Goal: Transaction & Acquisition: Purchase product/service

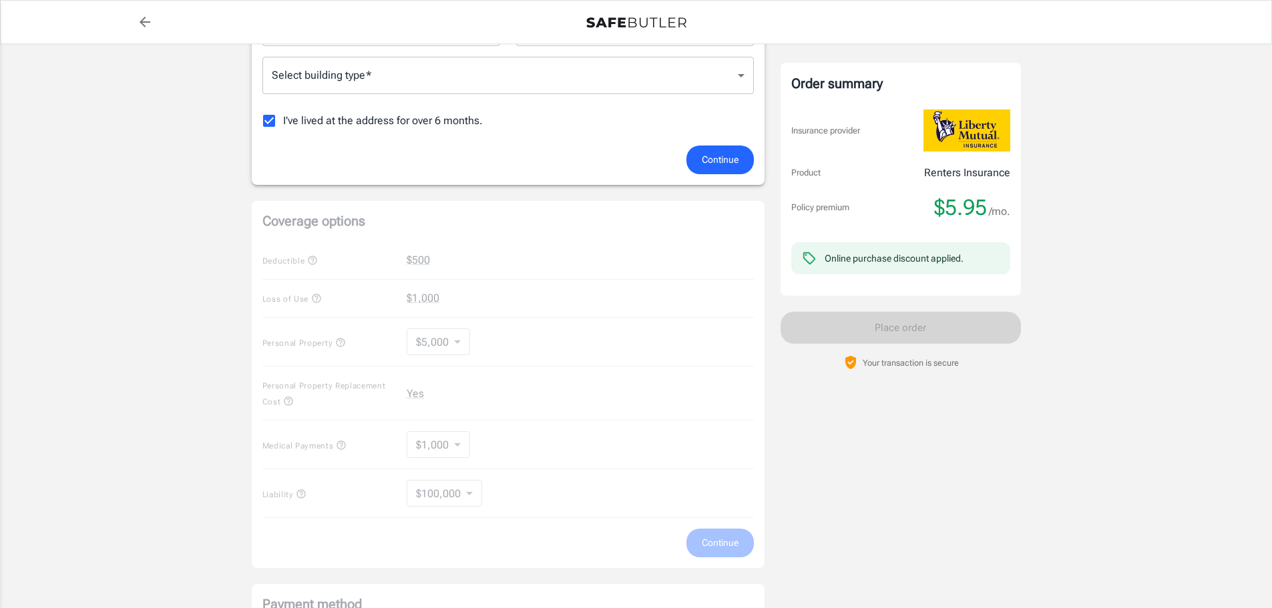
scroll to position [334, 0]
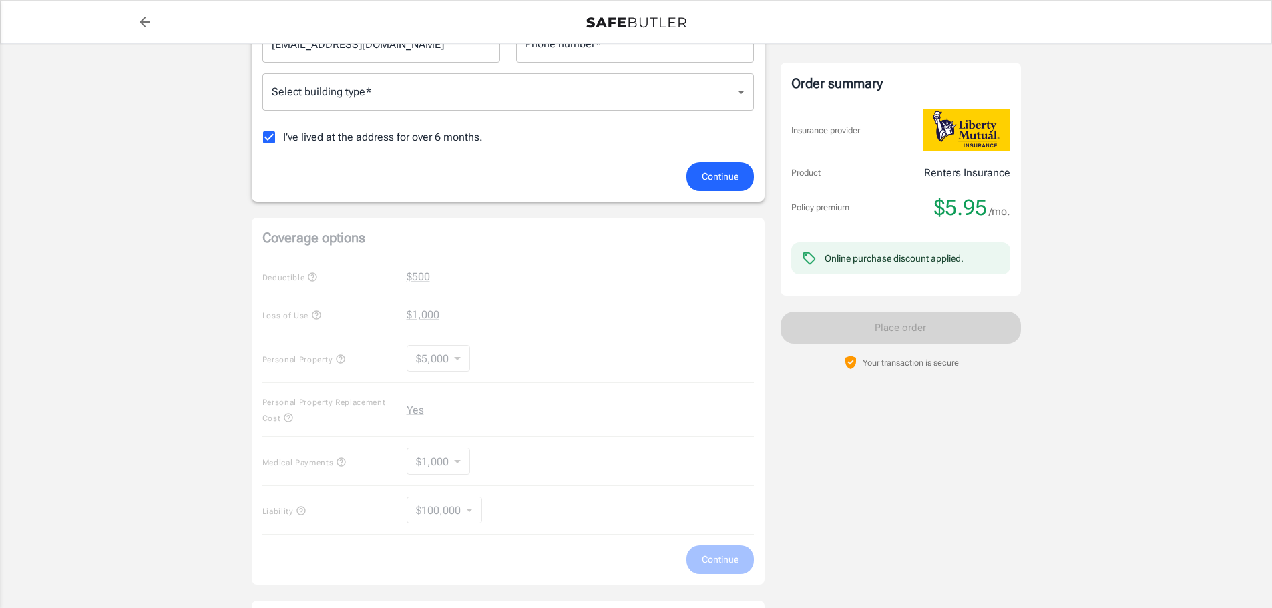
click at [465, 359] on div "Coverage options Deductible $500 Loss of Use $1,000 Personal Property $5,000 50…" at bounding box center [508, 401] width 513 height 367
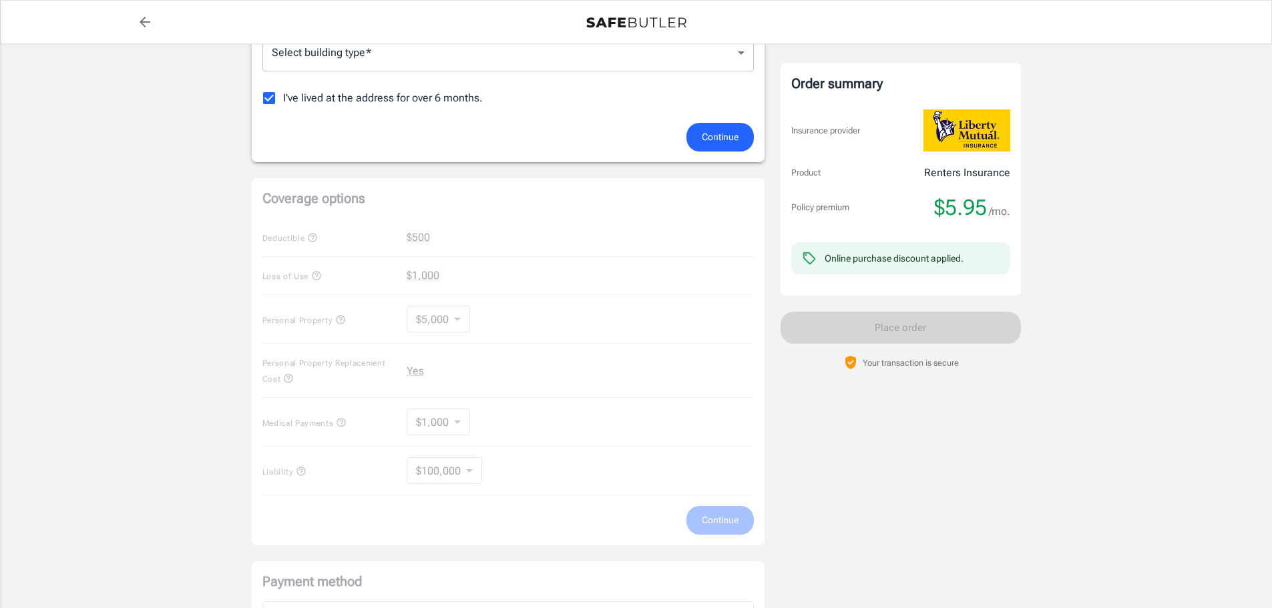
scroll to position [134, 0]
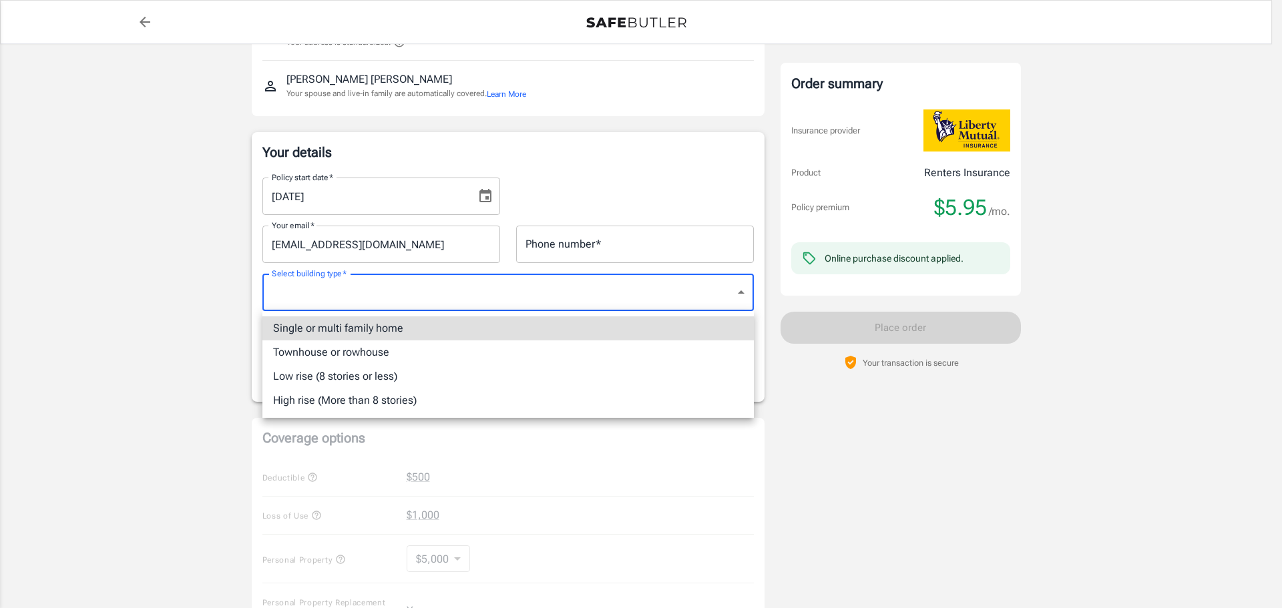
click at [548, 301] on body "Policy premium $ 5.95 /mo Liberty Mutual Renters Insurance 617 VIRGINIA AVE MAR…" at bounding box center [641, 497] width 1282 height 1262
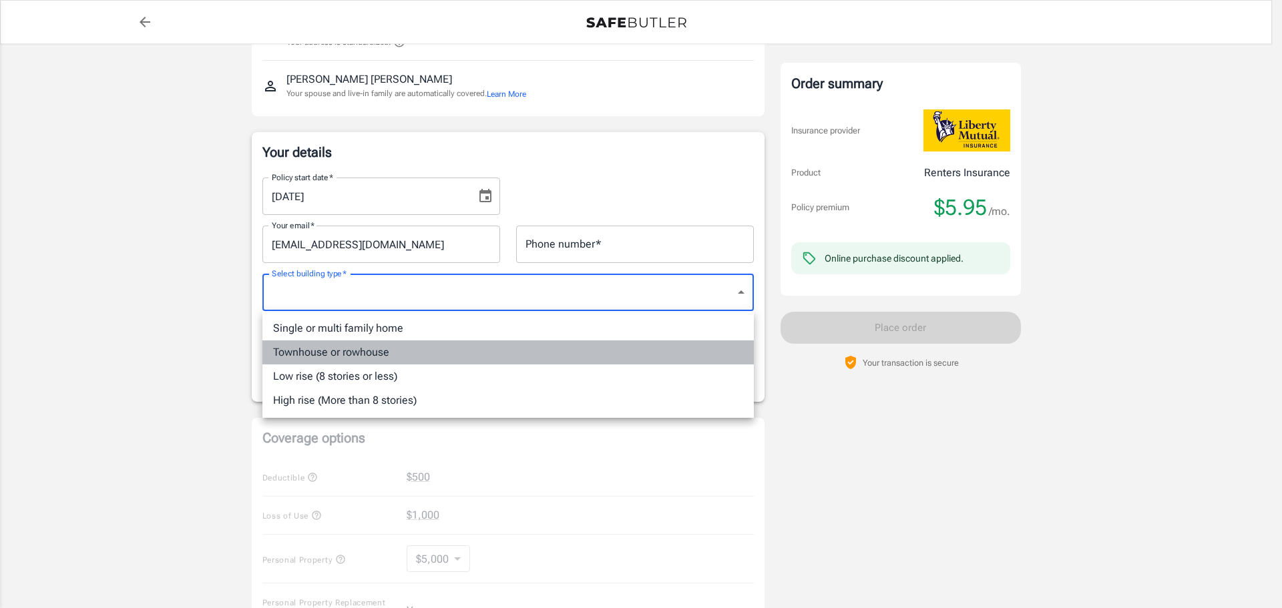
click at [389, 352] on li "Townhouse or rowhouse" at bounding box center [507, 352] width 491 height 24
type input "townhouse"
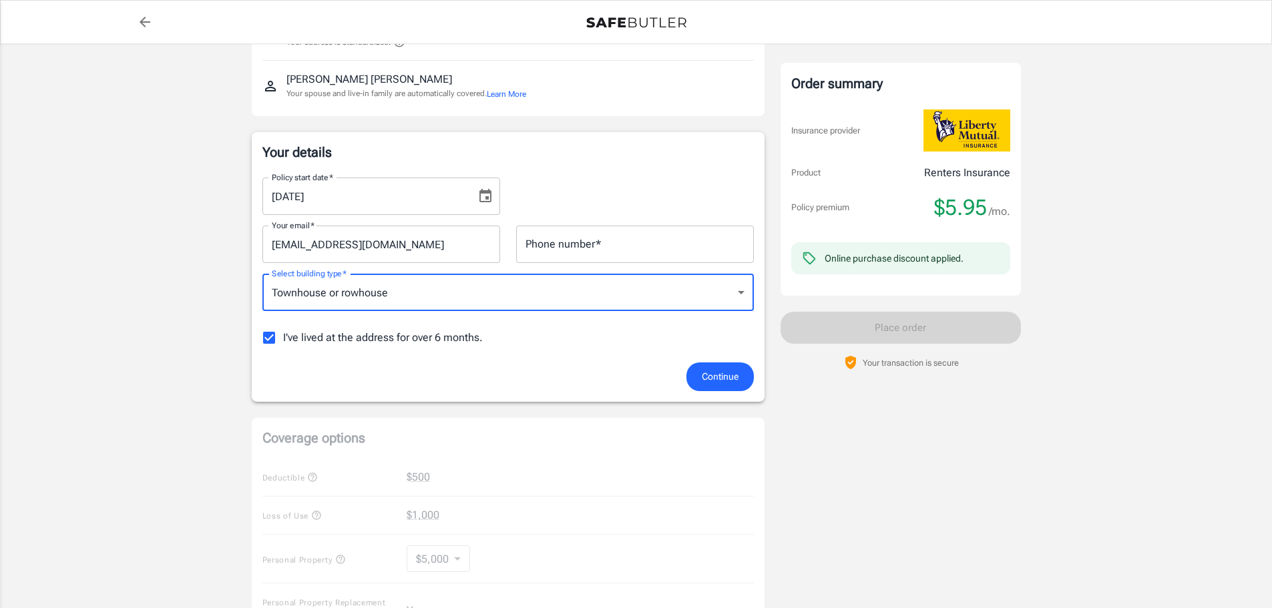
click at [268, 341] on input "I've lived at the address for over 6 months." at bounding box center [269, 338] width 28 height 28
checkbox input "false"
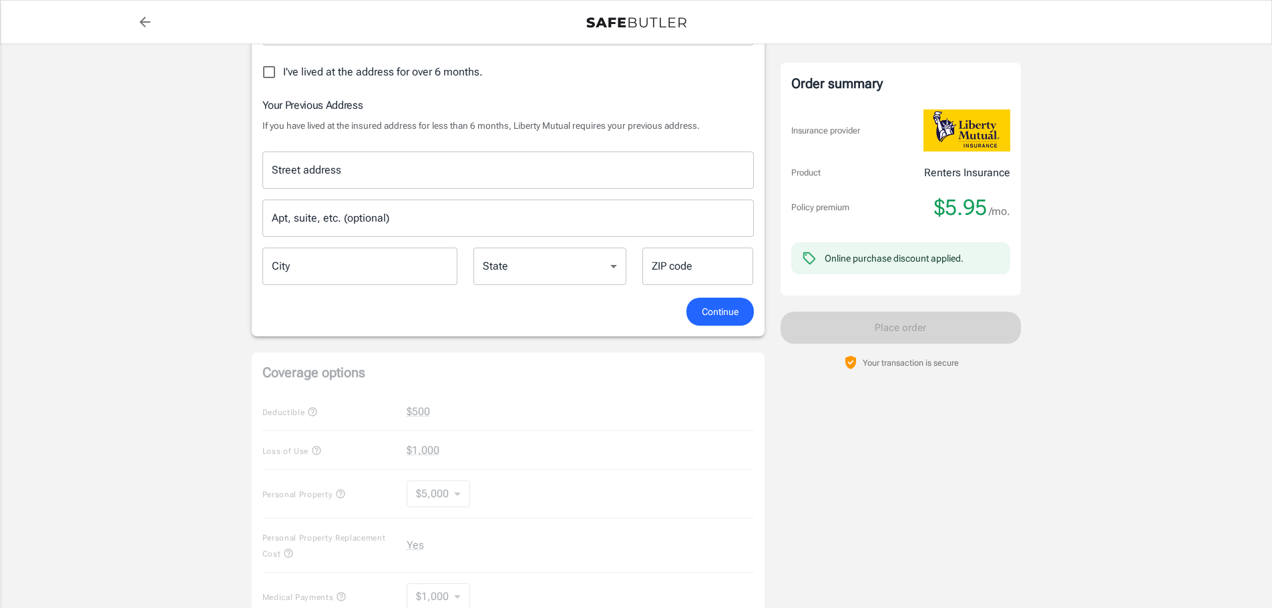
scroll to position [401, 0]
click at [330, 166] on input "Street address" at bounding box center [507, 168] width 479 height 25
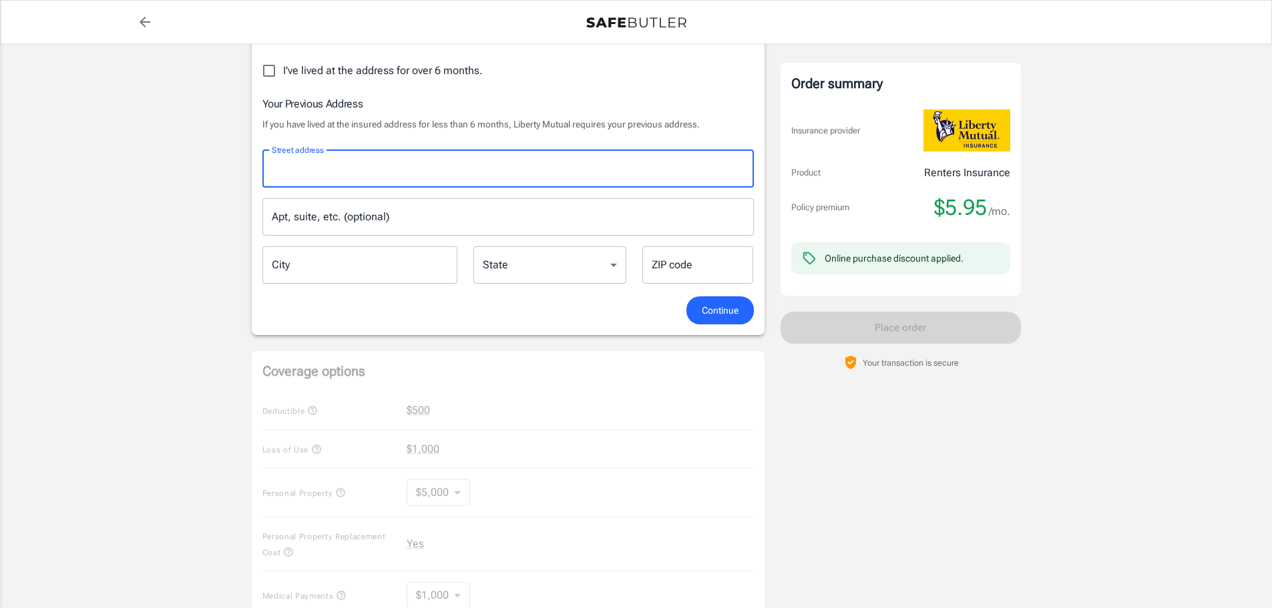
type input "644 Princeton Boulevard, Wenonah, NJ, 08090"
type input "6098707512"
type input "townhouse"
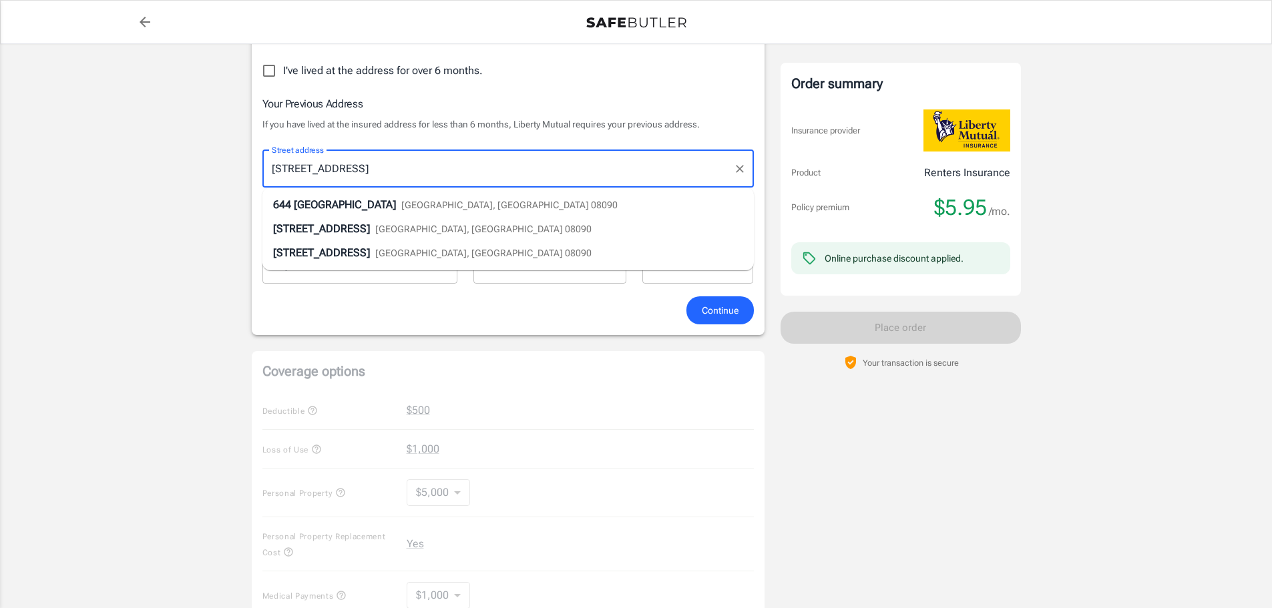
click at [414, 213] on li "644 Princeton Boulevard Wenonah, NJ 08090" at bounding box center [507, 205] width 491 height 24
type input "[STREET_ADDRESS]"
type input "Wenonah"
select select "NJ"
type input "08090"
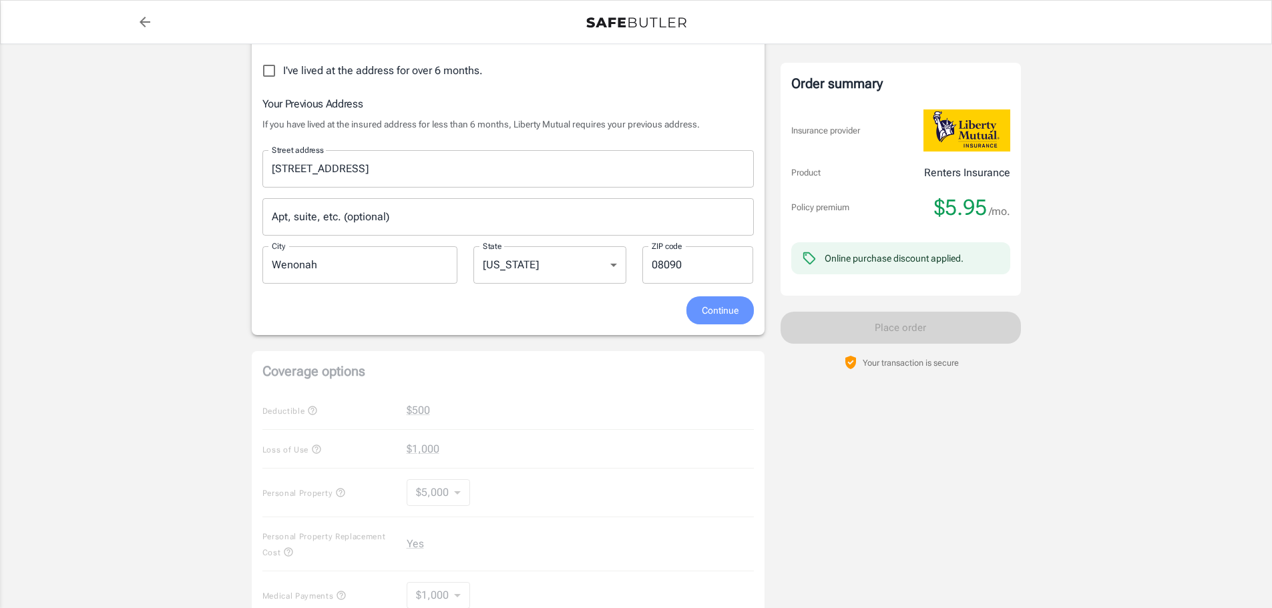
click at [711, 303] on span "Continue" at bounding box center [720, 310] width 37 height 17
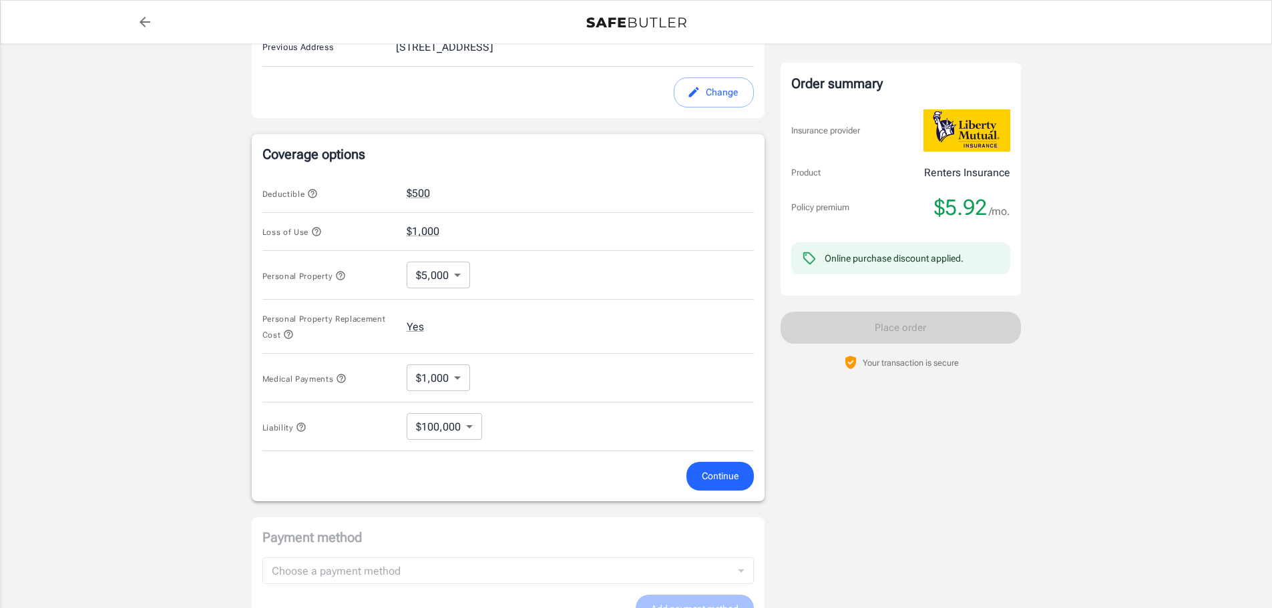
scroll to position [481, 0]
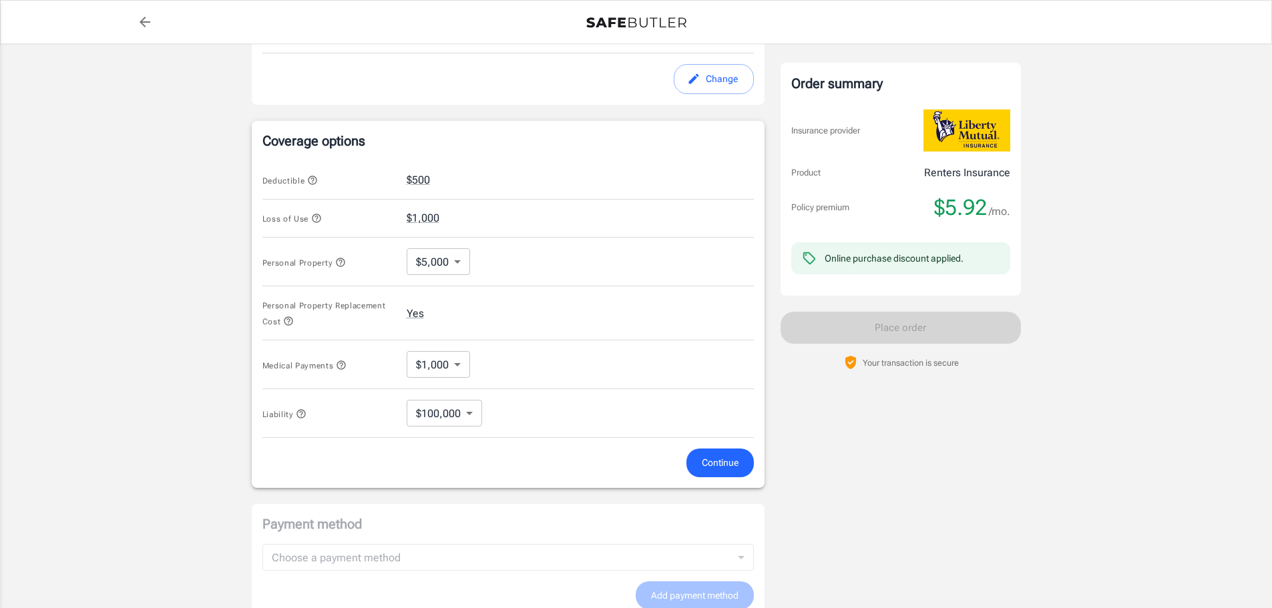
click at [316, 218] on icon "button" at bounding box center [316, 218] width 11 height 11
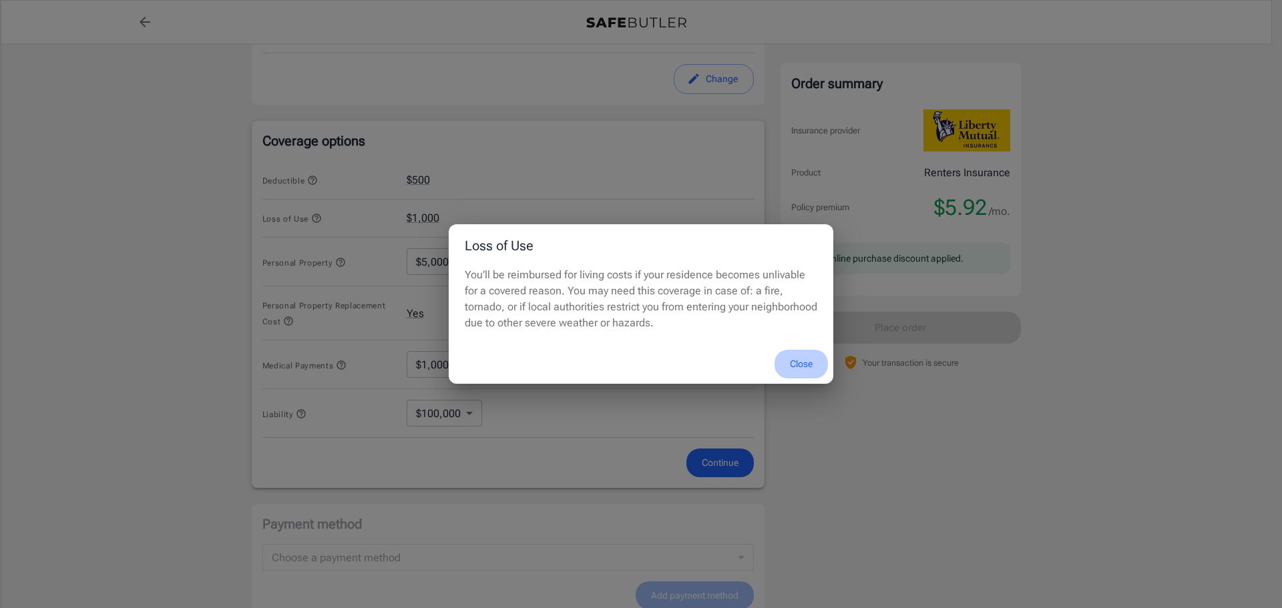
click at [803, 362] on button "Close" at bounding box center [800, 364] width 53 height 29
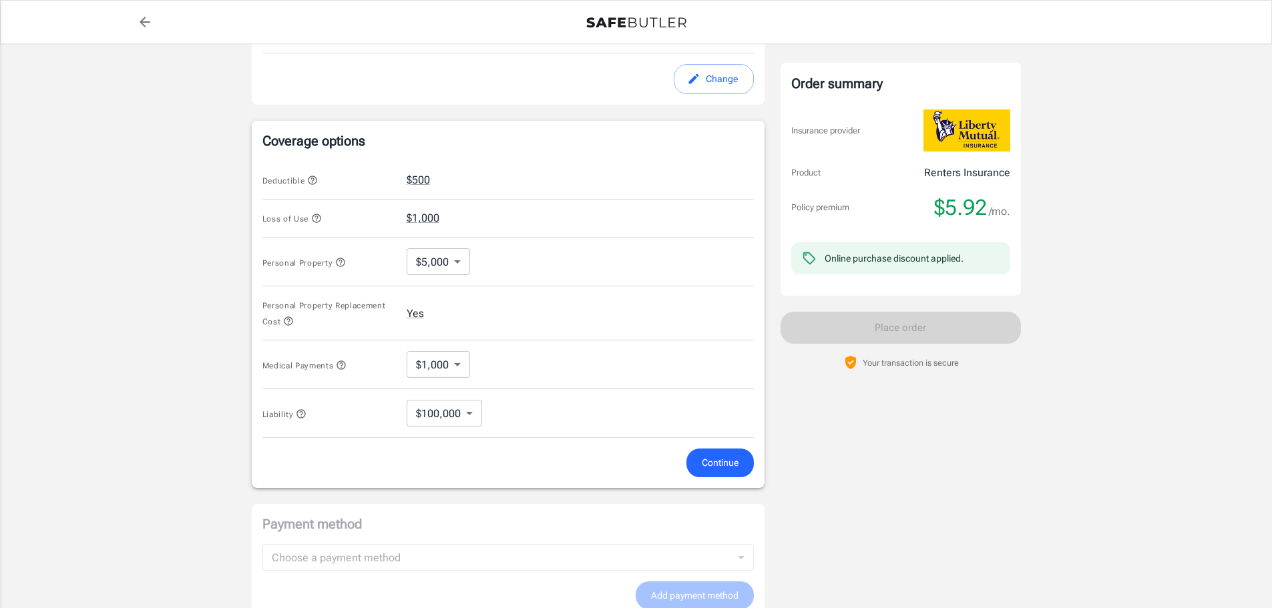
click at [454, 260] on body "Policy premium $ 5.92 /mo Liberty Mutual Renters Insurance 617 VIRGINIA AVE MAR…" at bounding box center [636, 175] width 1272 height 1313
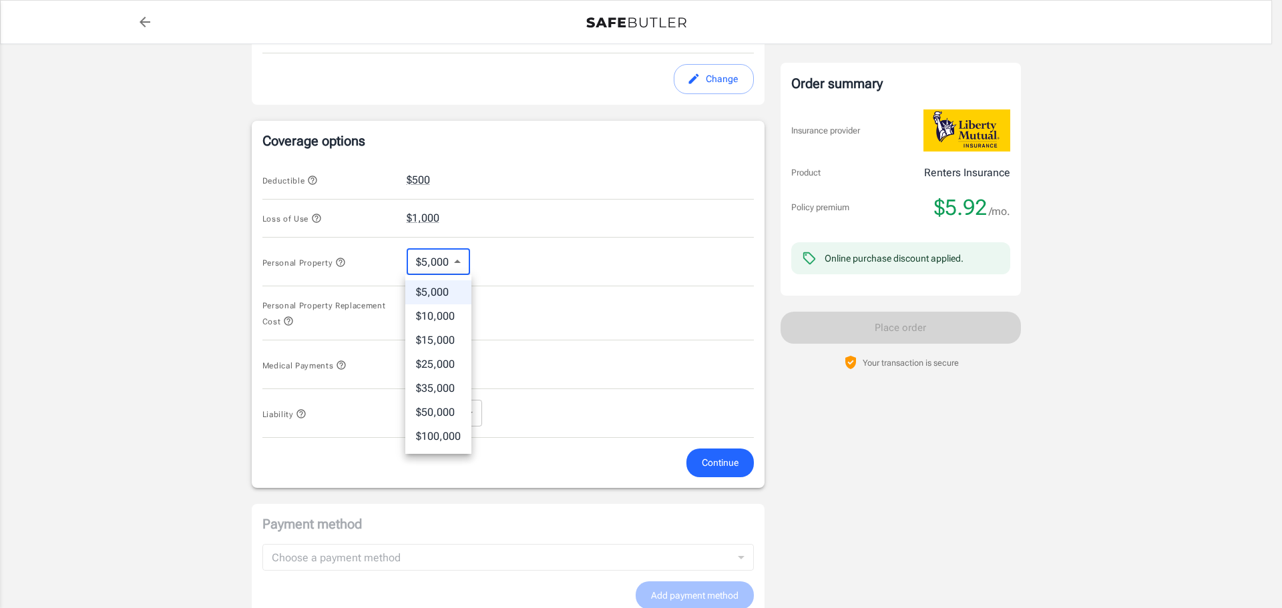
click at [454, 260] on div at bounding box center [641, 304] width 1282 height 608
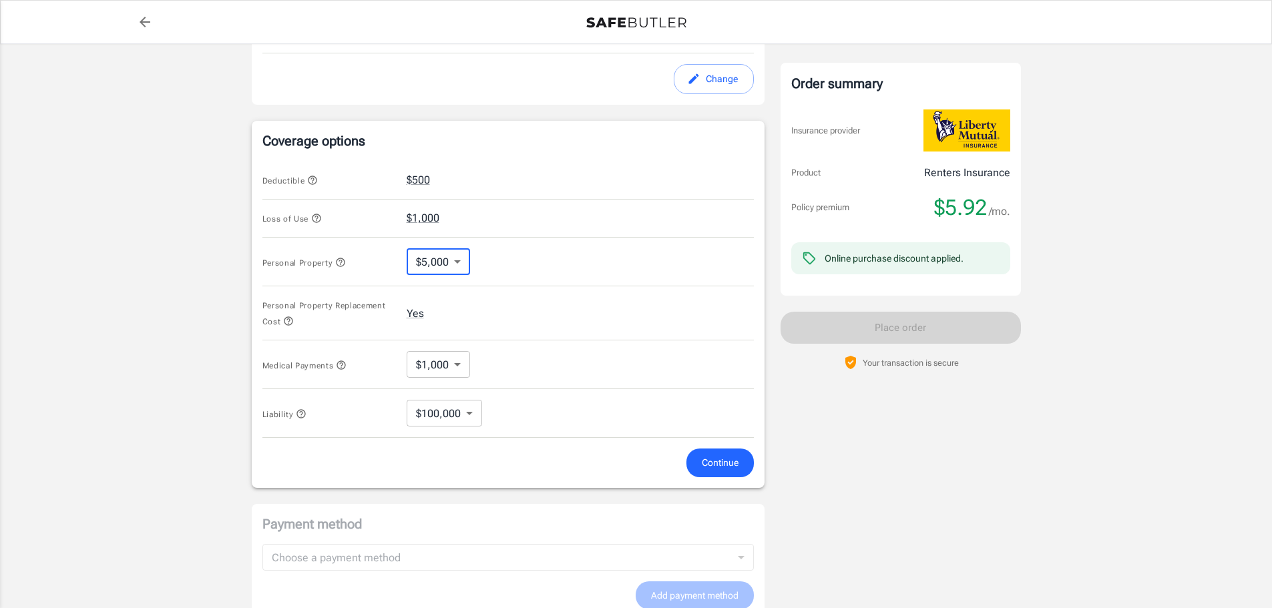
click at [454, 260] on body "Policy premium $ 5.92 /mo Liberty Mutual Renters Insurance 617 VIRGINIA AVE MAR…" at bounding box center [636, 175] width 1272 height 1313
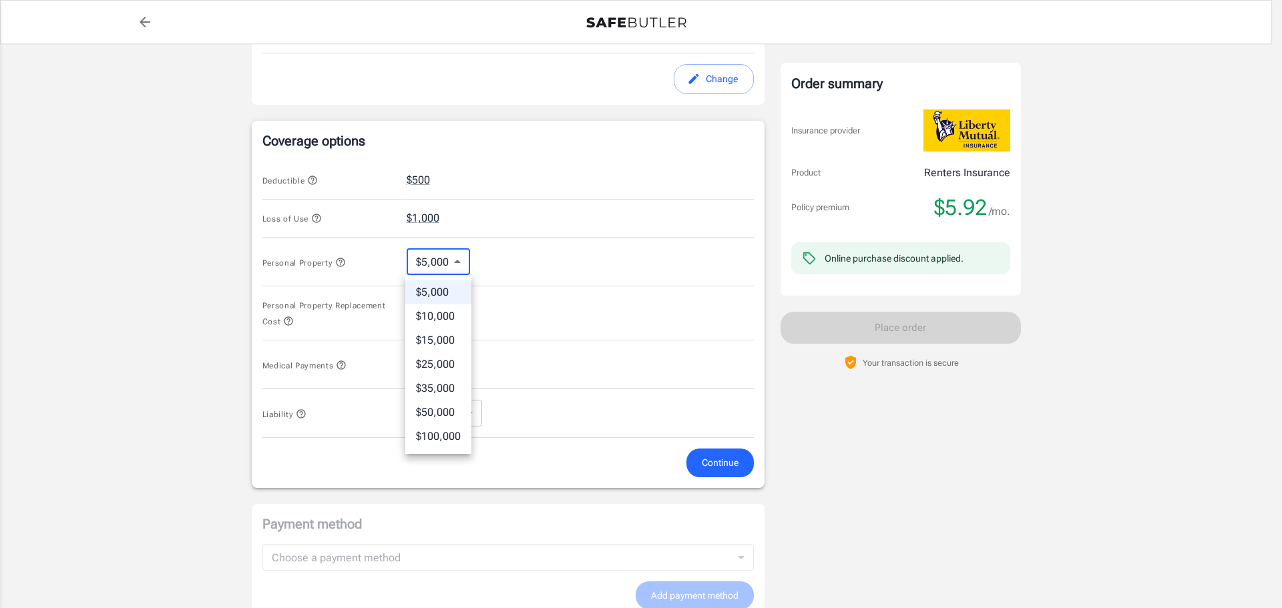
click at [555, 262] on div at bounding box center [641, 304] width 1282 height 608
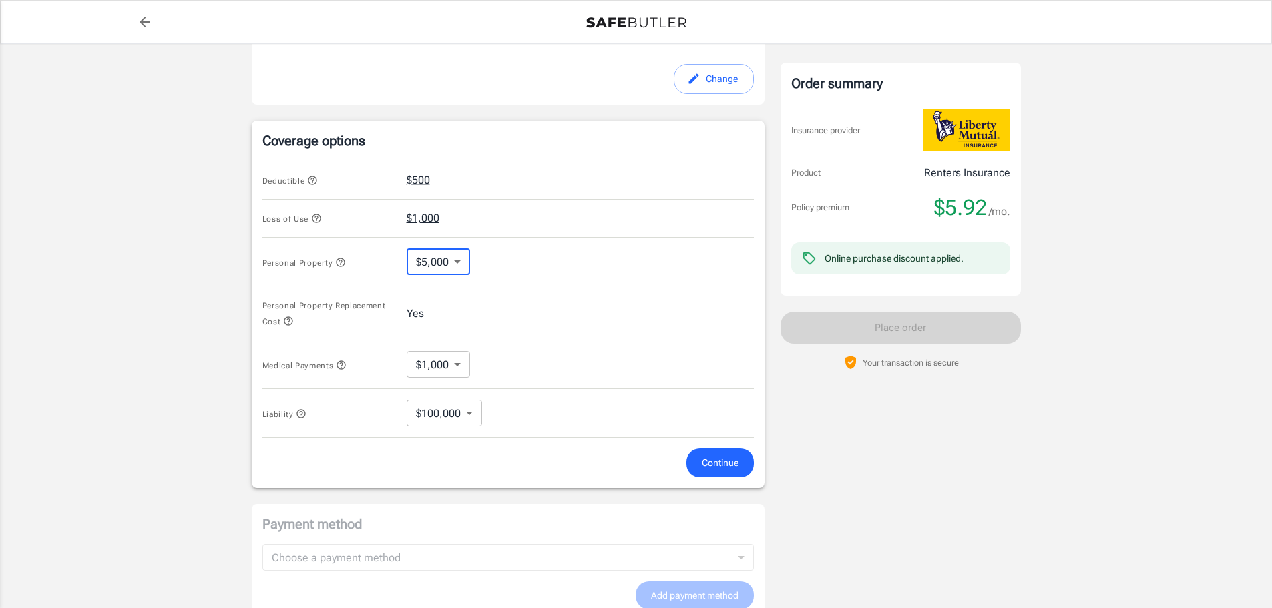
click at [433, 222] on button "$1,000" at bounding box center [423, 218] width 33 height 16
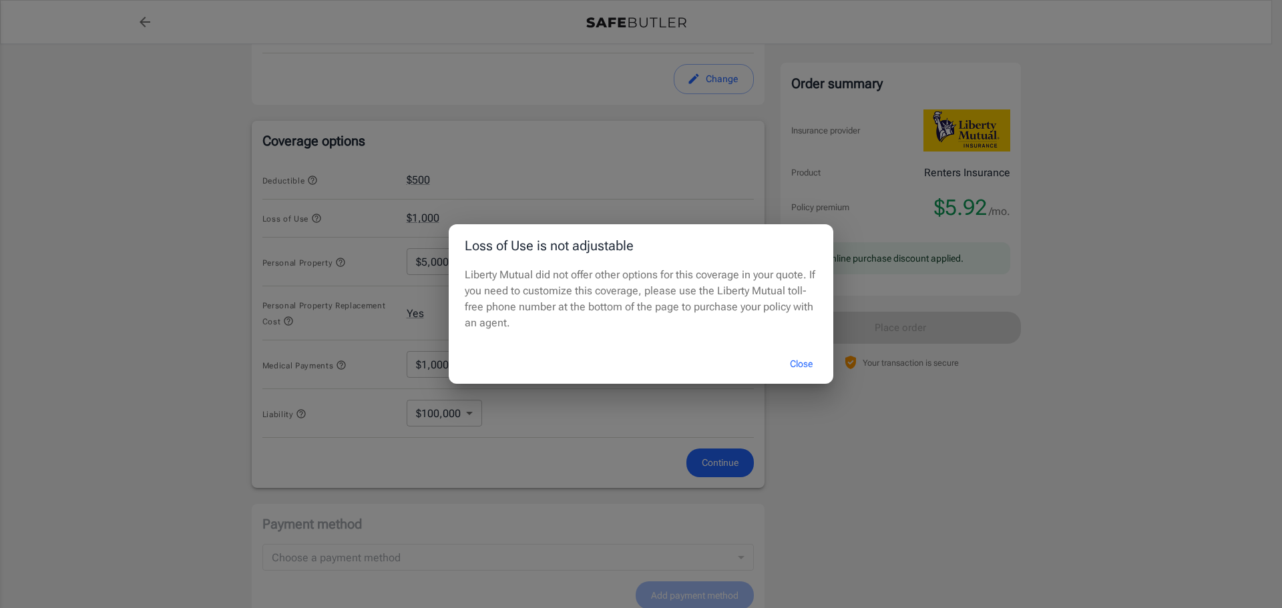
click at [792, 362] on button "Close" at bounding box center [800, 364] width 53 height 29
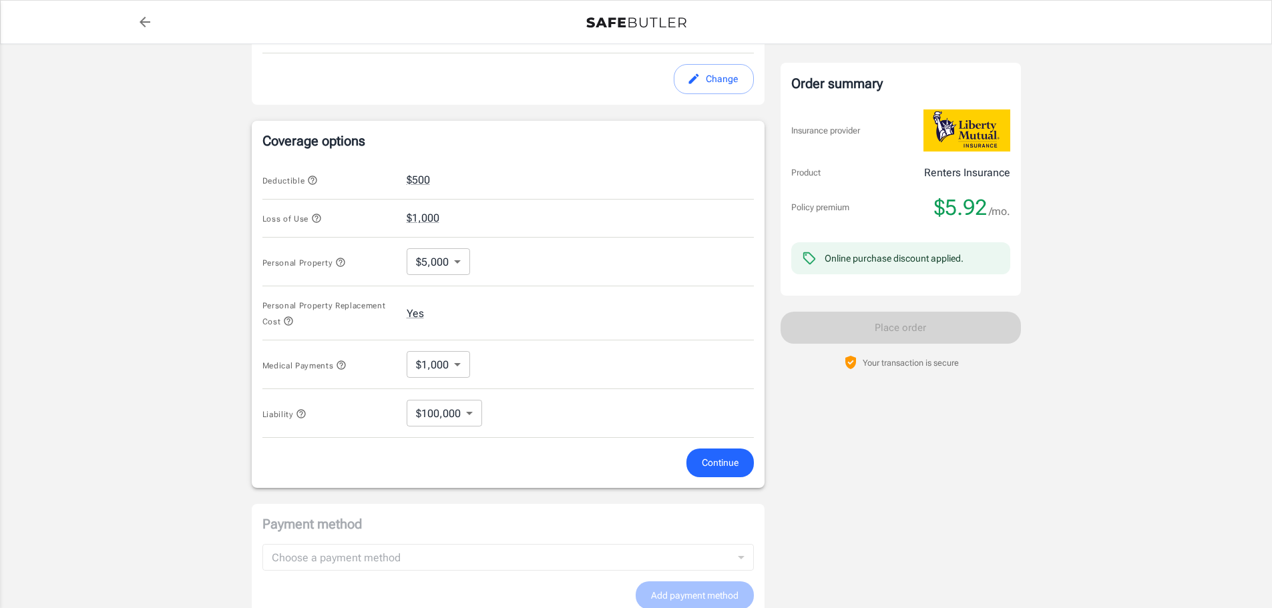
click at [314, 217] on icon "button" at bounding box center [316, 218] width 11 height 11
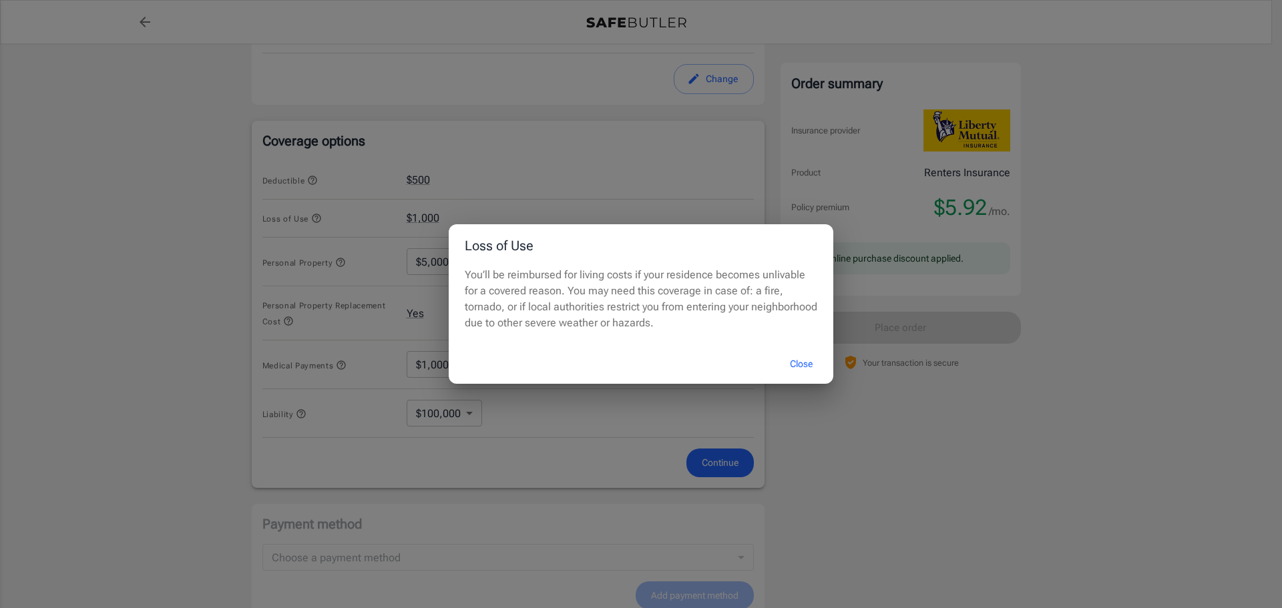
click at [784, 364] on button "Close" at bounding box center [800, 364] width 53 height 29
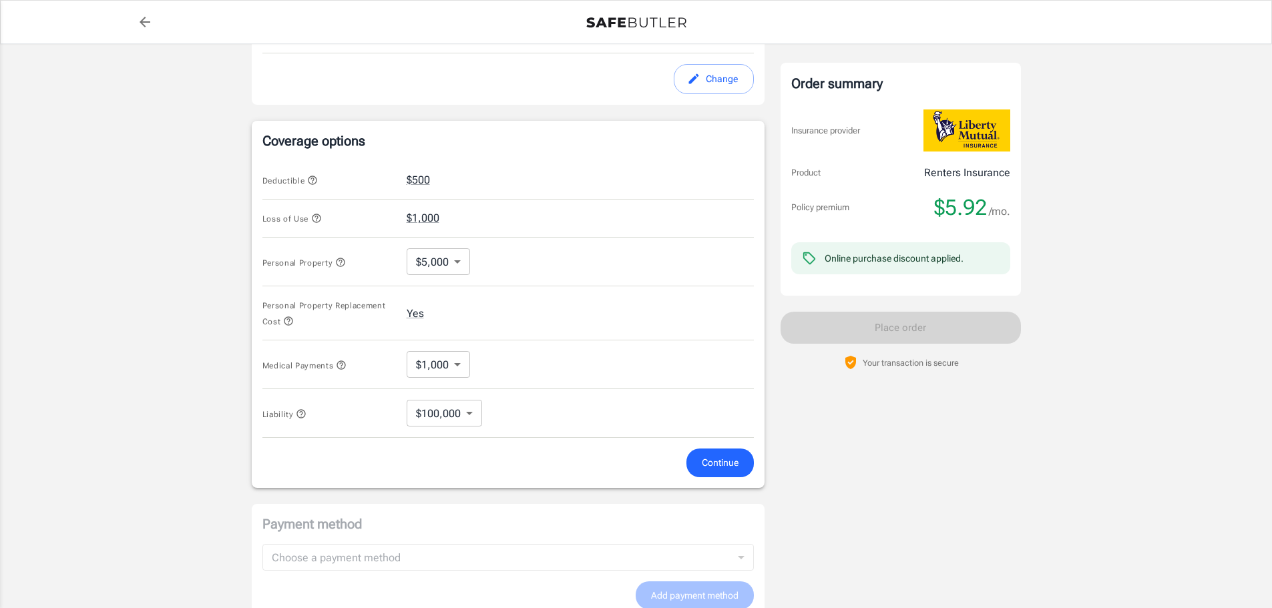
click at [314, 263] on span "Personal Property" at bounding box center [303, 262] width 83 height 9
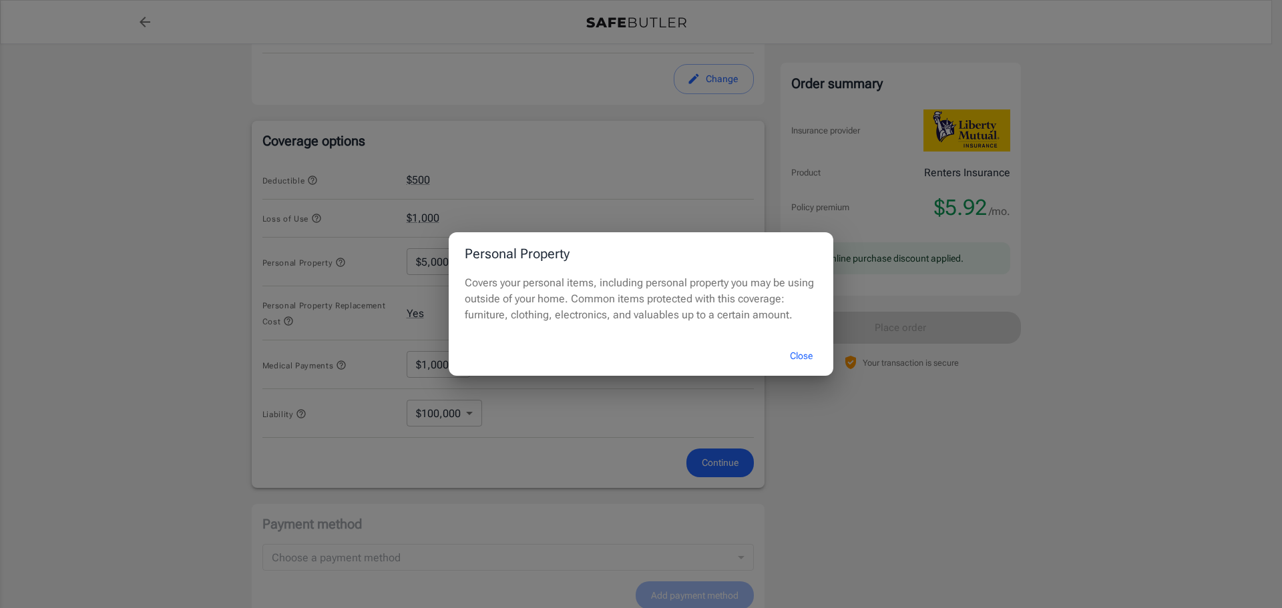
click at [794, 352] on button "Close" at bounding box center [800, 356] width 53 height 29
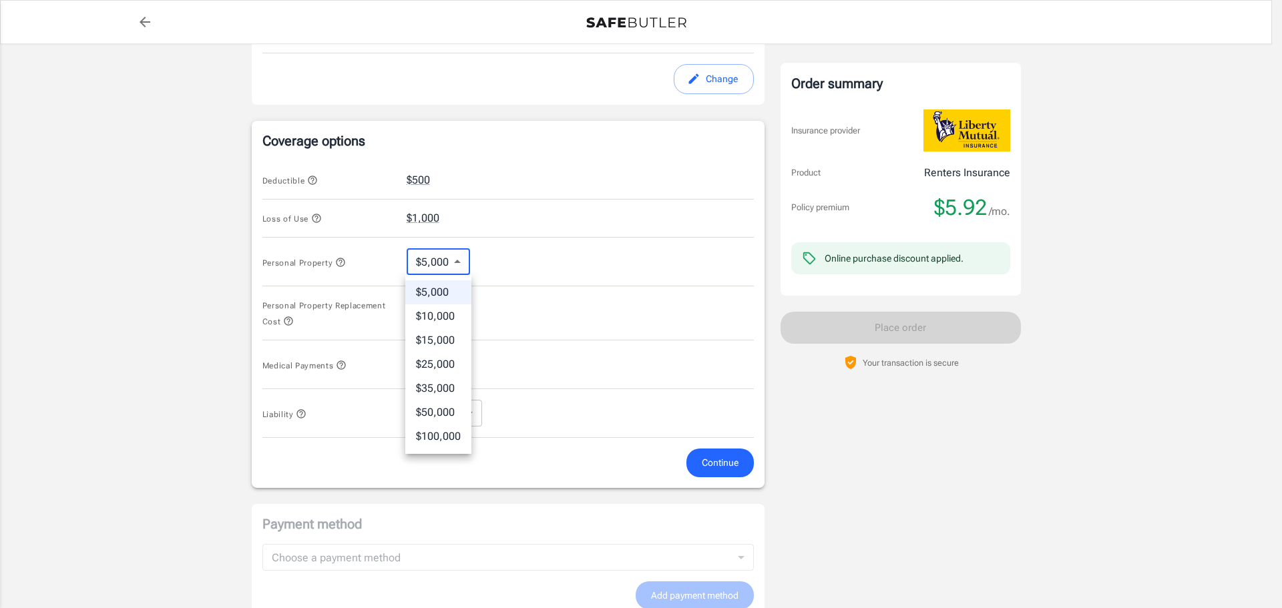
click at [463, 266] on body "Policy premium $ 5.92 /mo Liberty Mutual Renters Insurance 617 VIRGINIA AVE MAR…" at bounding box center [641, 175] width 1282 height 1313
click at [455, 318] on li "$10,000" at bounding box center [438, 316] width 66 height 24
type input "10000"
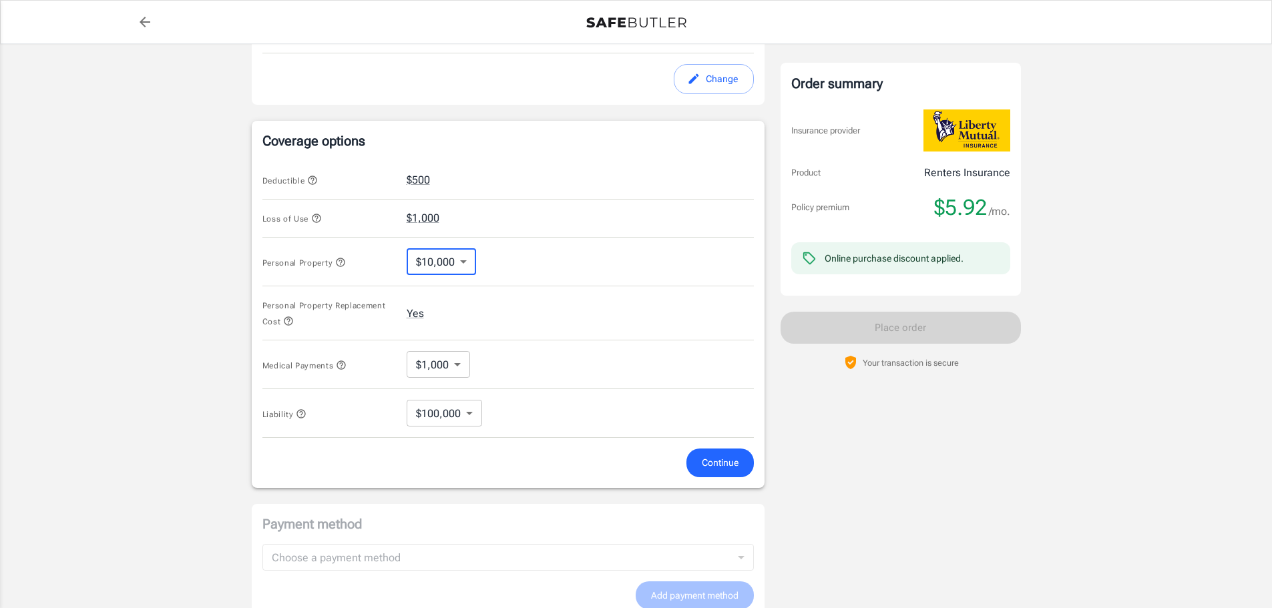
click at [706, 457] on span "Continue" at bounding box center [720, 463] width 37 height 17
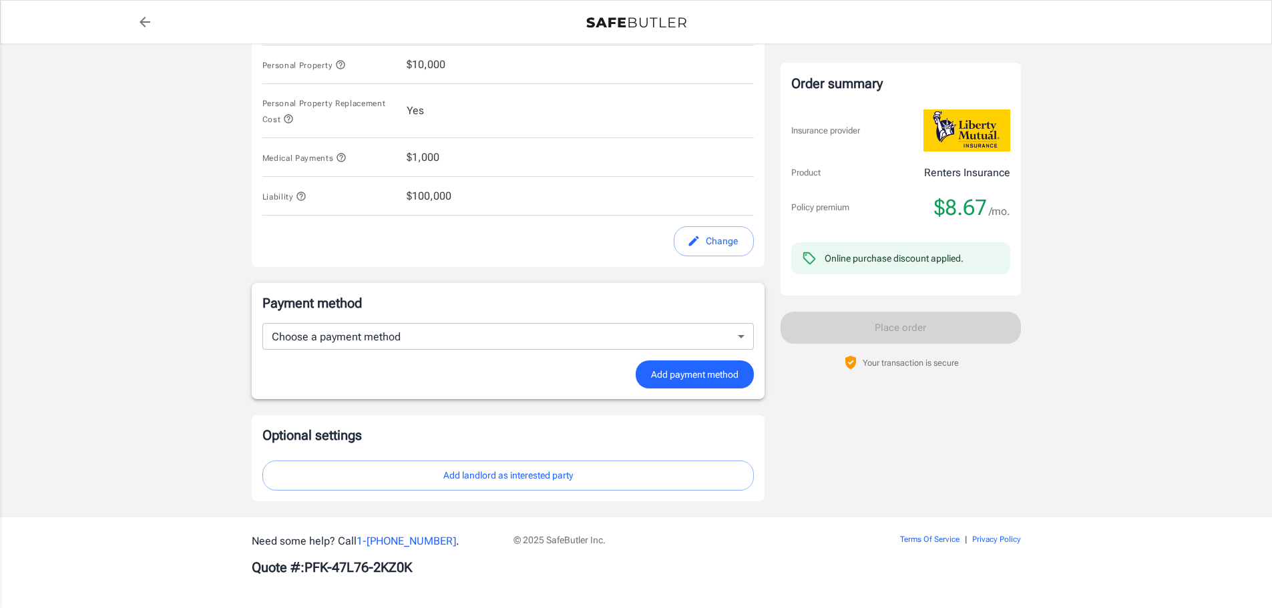
scroll to position [676, 0]
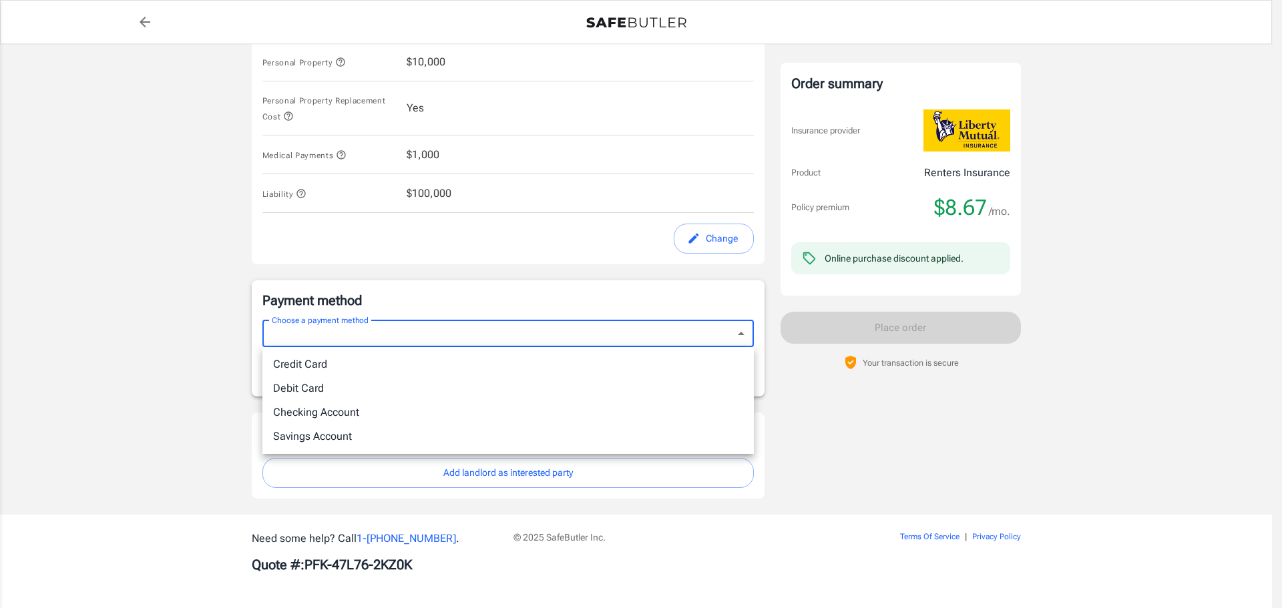
click at [334, 387] on li "Debit Card" at bounding box center [507, 389] width 491 height 24
type input "debit"
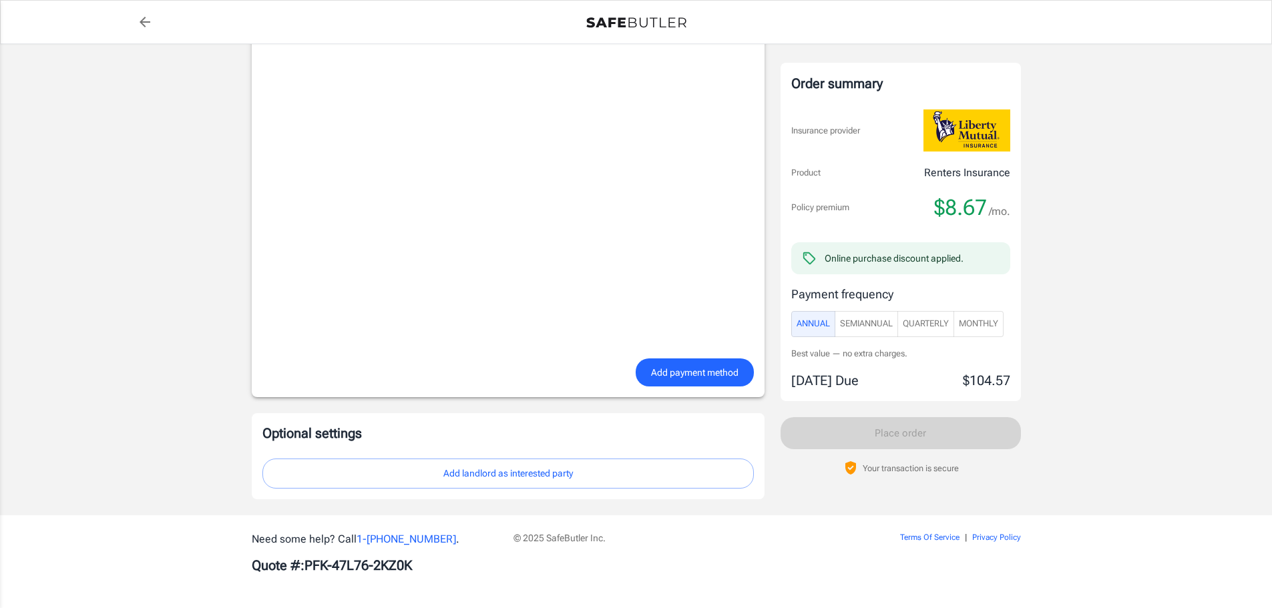
scroll to position [1014, 0]
click at [515, 474] on button "Add landlord as interested party" at bounding box center [507, 473] width 491 height 30
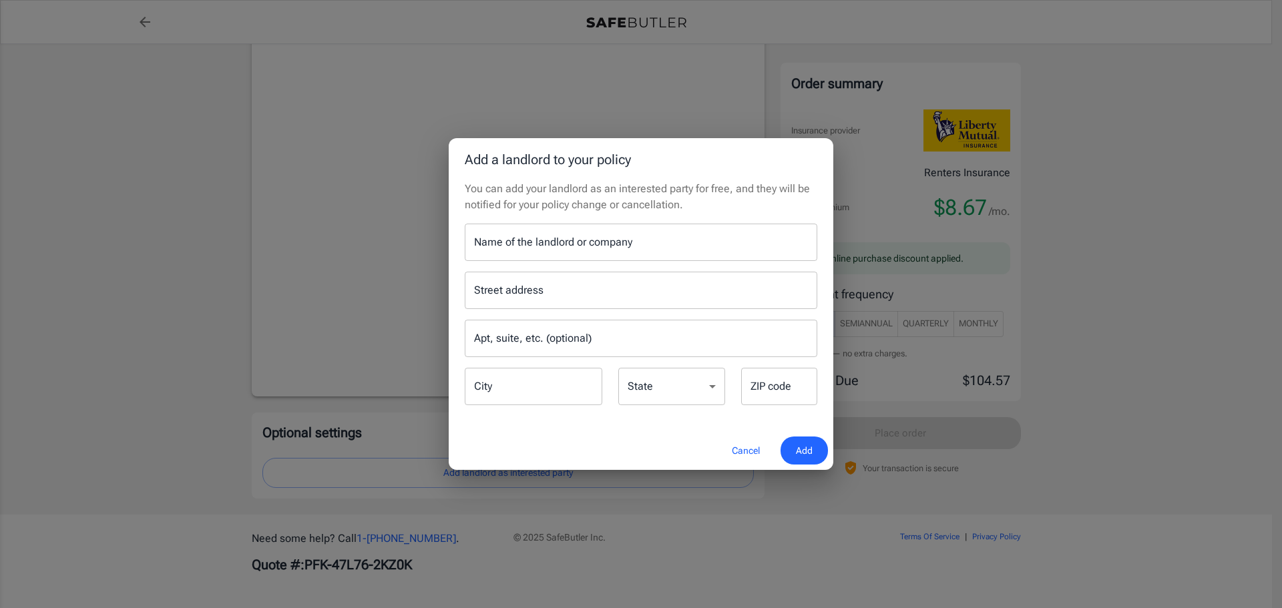
click at [753, 447] on button "Cancel" at bounding box center [745, 451] width 59 height 29
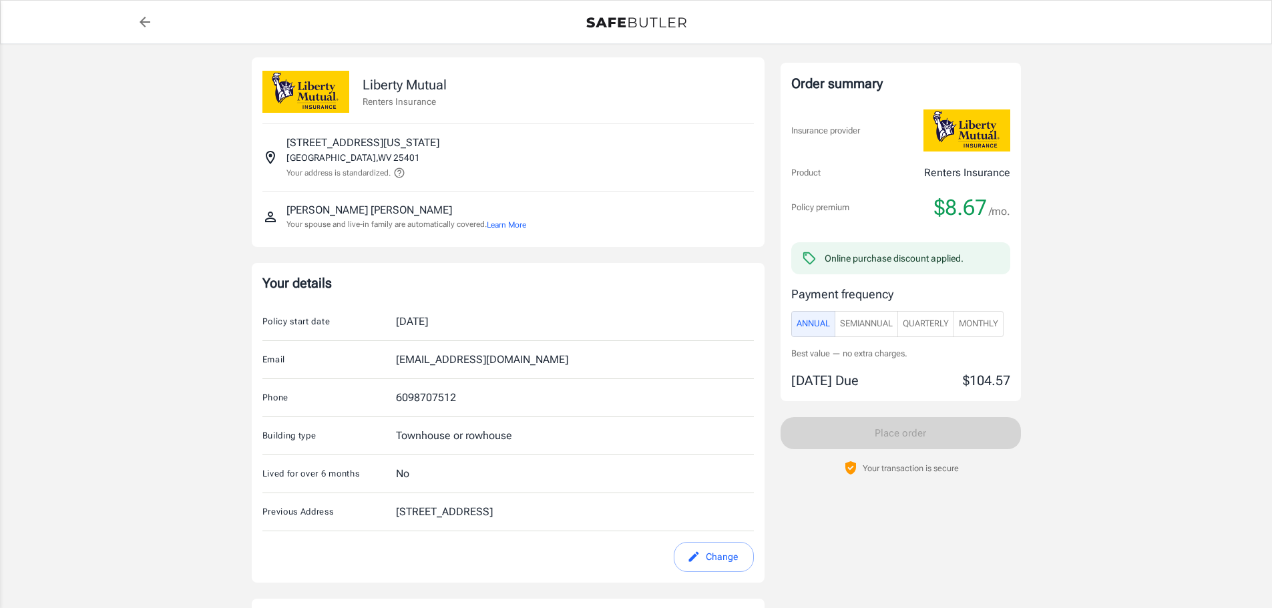
scroll to position [0, 0]
click at [626, 18] on img at bounding box center [636, 22] width 100 height 11
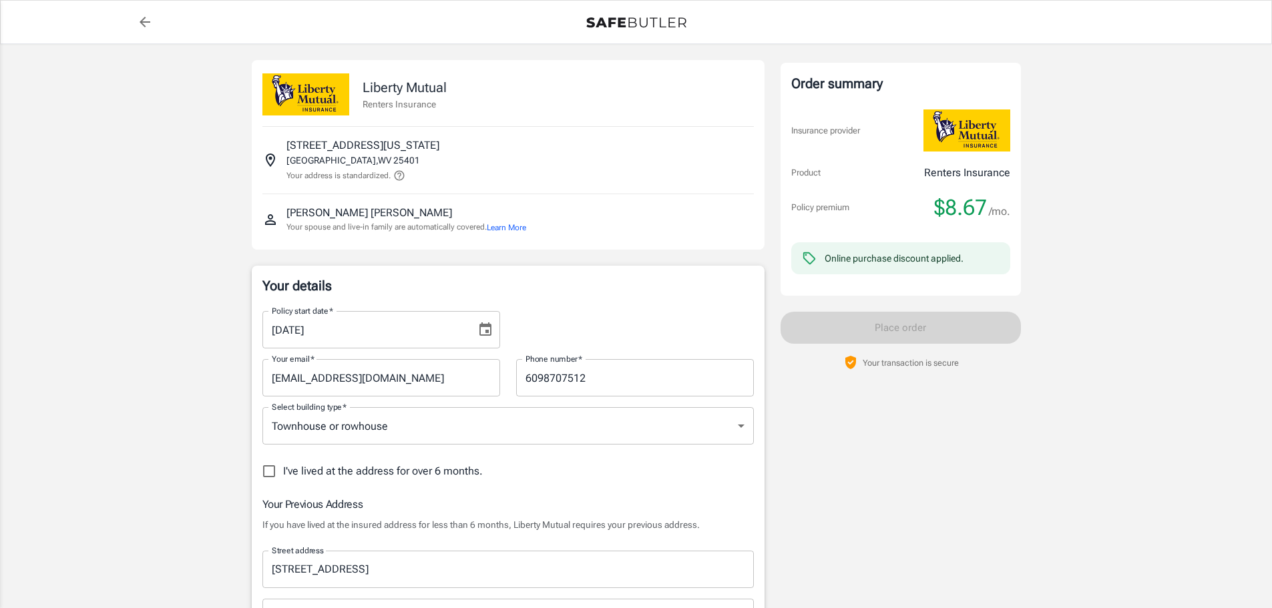
select select "NJ"
click at [526, 229] on button "Learn More" at bounding box center [506, 228] width 39 height 12
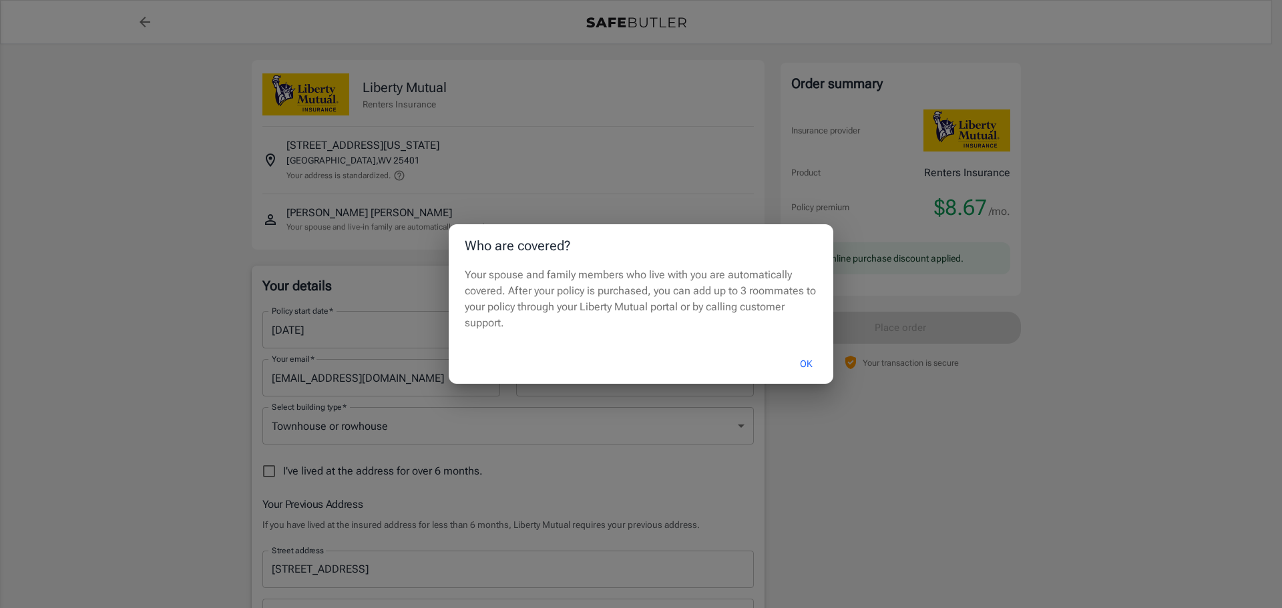
click at [803, 367] on button "OK" at bounding box center [805, 364] width 43 height 29
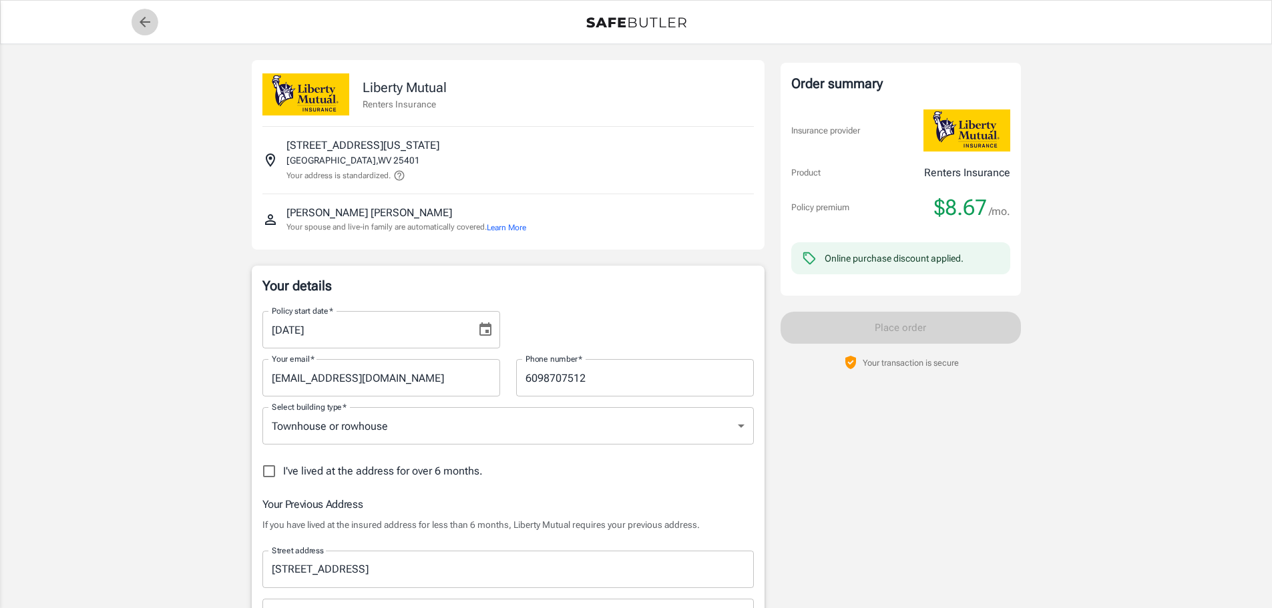
click at [144, 22] on icon "back to quotes" at bounding box center [145, 22] width 11 height 11
